Goal: Information Seeking & Learning: Learn about a topic

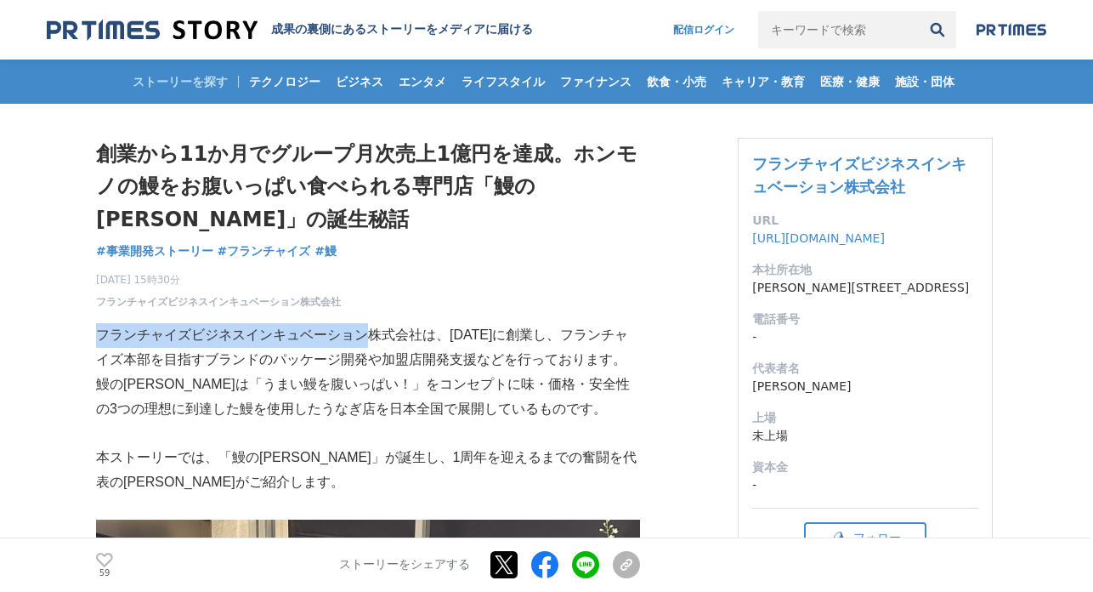
drag, startPoint x: 96, startPoint y: 335, endPoint x: 363, endPoint y: 340, distance: 266.9
click at [363, 340] on p "フランチャイズビジネスインキュベーション株式会社は、[DATE]に創業し、フランチャイズ本部を目指すブランドのパッケージ開発や加盟店開発支援などを行っておりま…" at bounding box center [368, 347] width 544 height 49
copy p "フランチャイズビジネスインキュベーション"
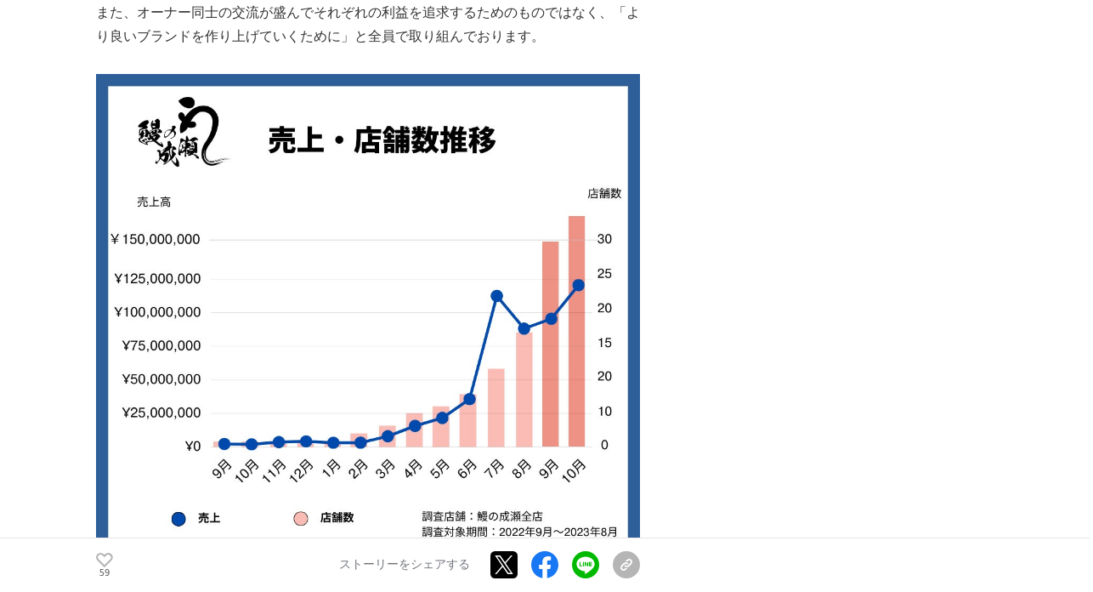
scroll to position [4334, 0]
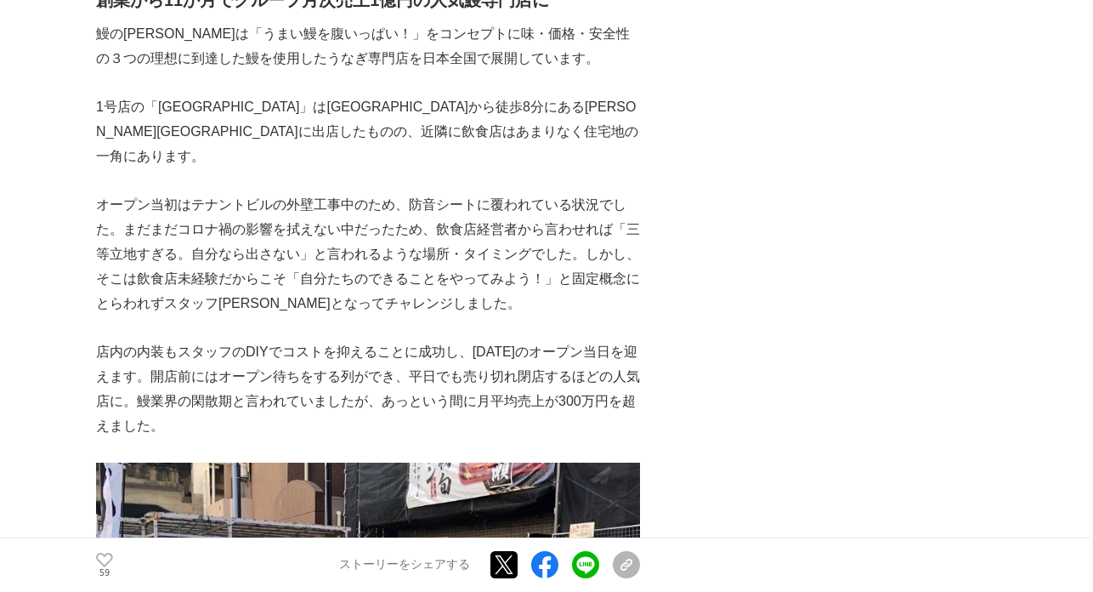
scroll to position [2210, 0]
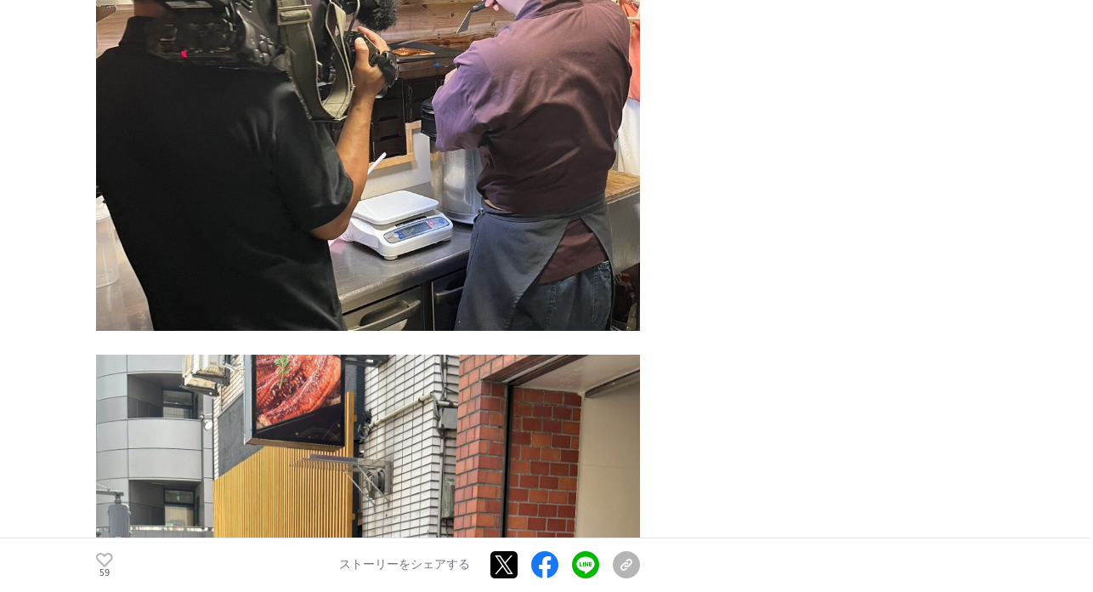
scroll to position [5524, 0]
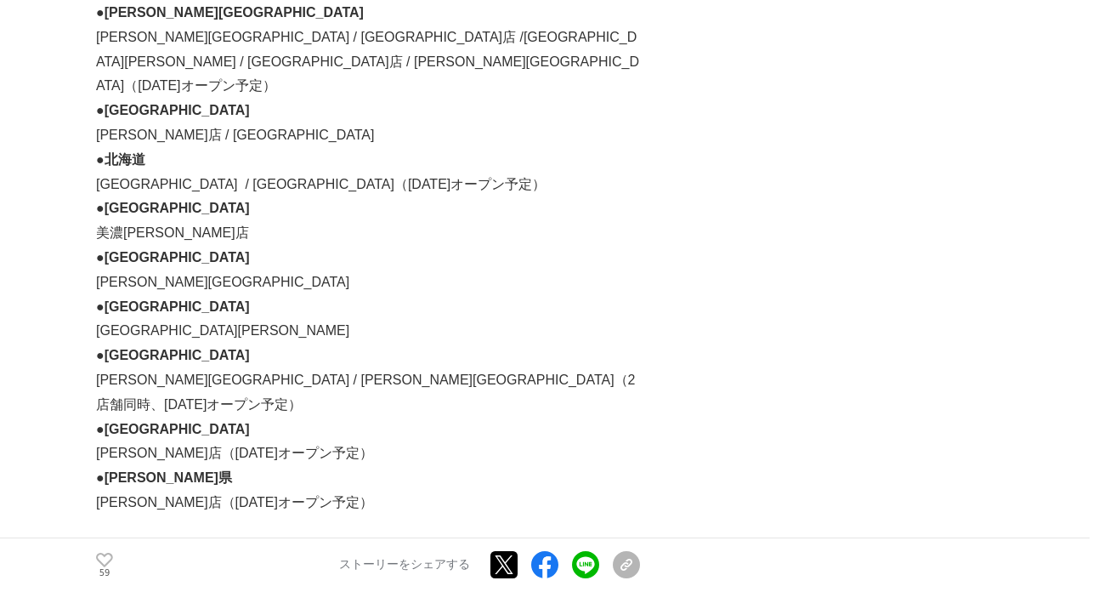
scroll to position [7904, 0]
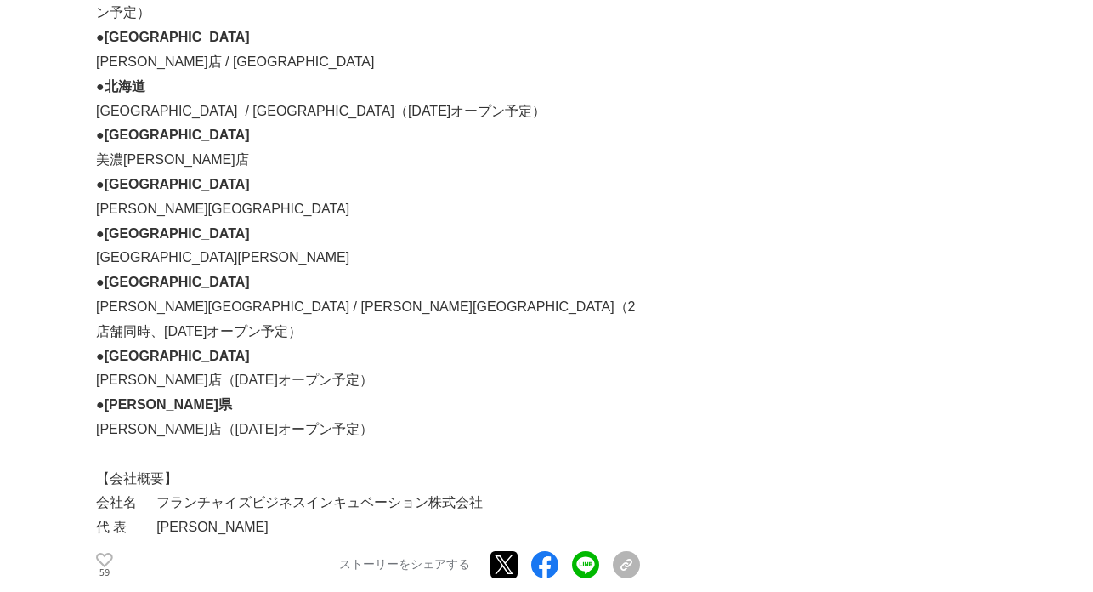
scroll to position [7989, 0]
